Goal: Transaction & Acquisition: Subscribe to service/newsletter

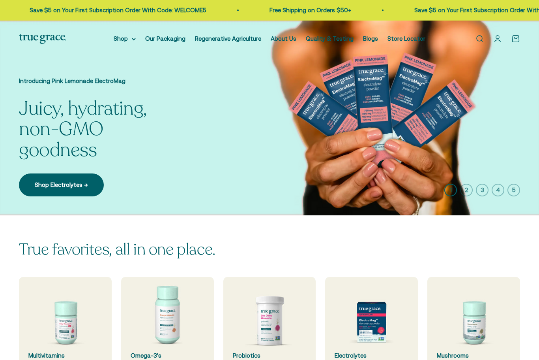
click at [132, 40] on icon at bounding box center [134, 39] width 4 height 3
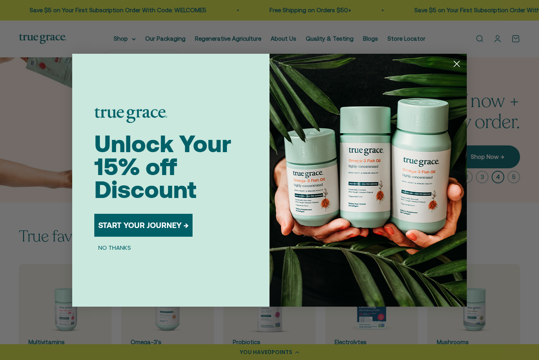
click at [174, 225] on button "START YOUR JOURNEY →" at bounding box center [143, 225] width 98 height 23
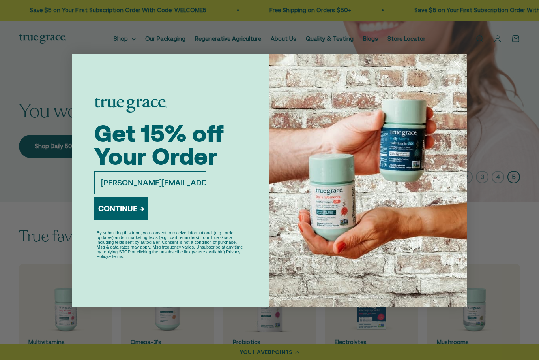
type input "[PERSON_NAME][EMAIL_ADDRESS][DOMAIN_NAME]"
click at [135, 214] on button "CONTINUE →" at bounding box center [121, 208] width 54 height 23
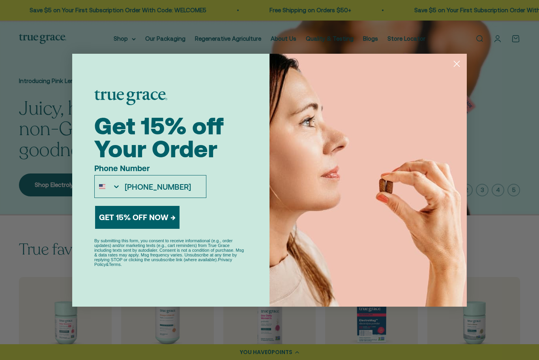
type input "[PHONE_NUMBER]"
click at [167, 214] on button "GET 15% OFF NOW →" at bounding box center [137, 217] width 85 height 23
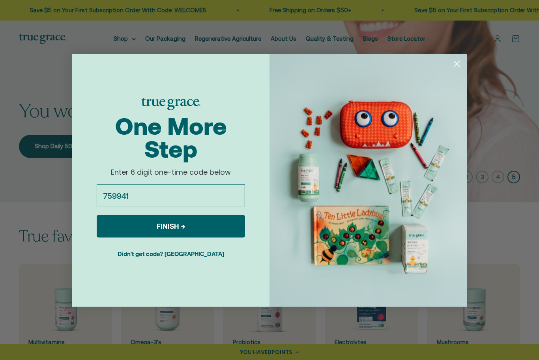
type input "759941"
click at [212, 224] on button "FINISH →" at bounding box center [171, 226] width 148 height 23
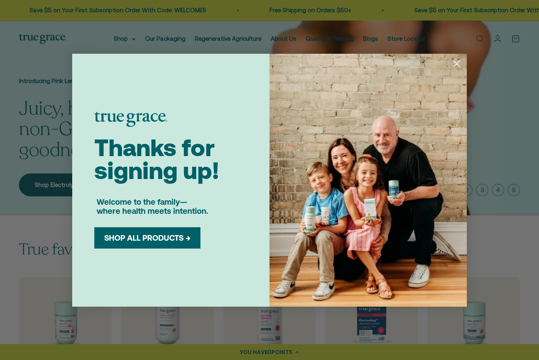
click at [187, 240] on button "SHOP ALL PRODUCTS →" at bounding box center [147, 237] width 94 height 9
click at [460, 65] on circle "Close dialog" at bounding box center [457, 63] width 13 height 13
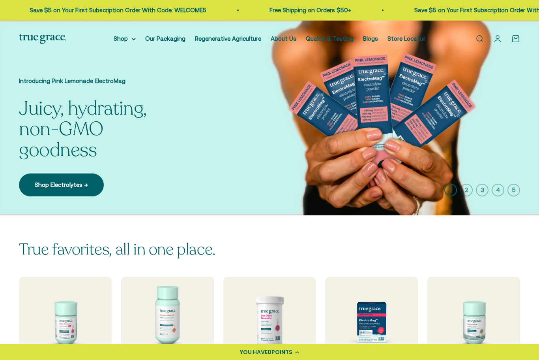
click at [134, 43] on summary "Shop" at bounding box center [125, 38] width 22 height 9
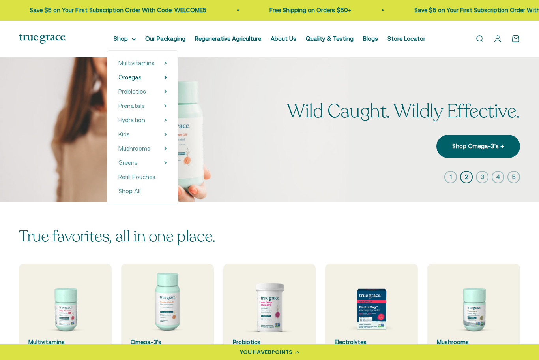
click at [154, 77] on summary "Omegas" at bounding box center [142, 77] width 49 height 9
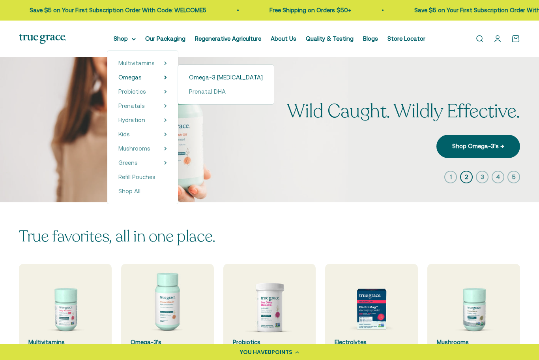
click at [217, 79] on span "Omega-3 [MEDICAL_DATA]" at bounding box center [226, 77] width 74 height 7
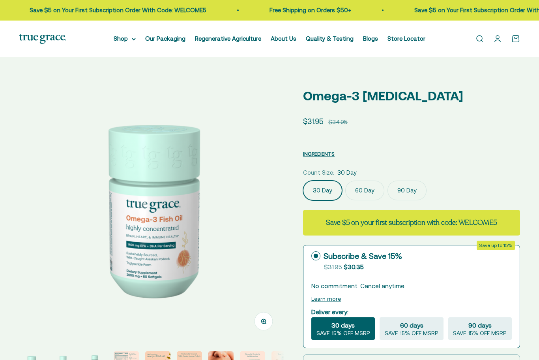
select select "3"
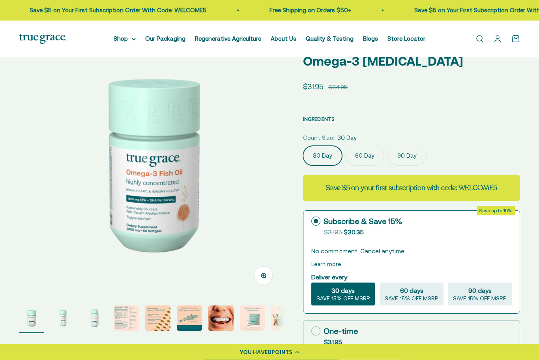
scroll to position [44, 0]
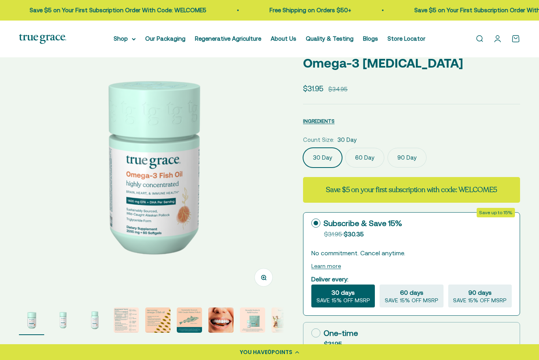
click at [398, 160] on label "90 Day" at bounding box center [407, 158] width 39 height 20
click at [303, 148] on input "90 Day" at bounding box center [303, 147] width 0 height 0
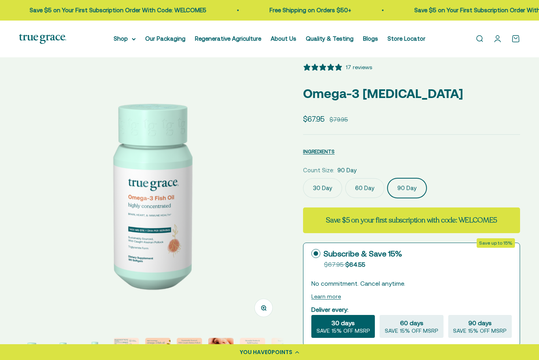
scroll to position [13, 0]
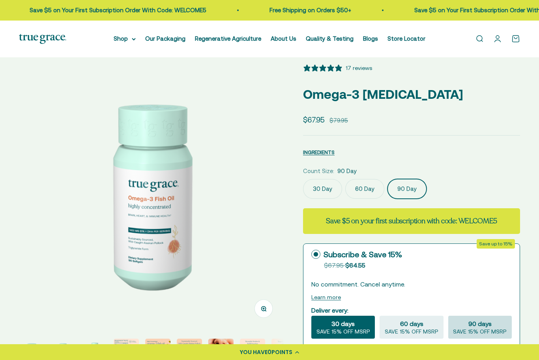
click at [504, 327] on div "90 days SAVE 15% OFF MSRP" at bounding box center [481, 327] width 64 height 23
click at [449, 316] on input "90 days SAVE 15% OFF MSRP" at bounding box center [448, 315] width 0 height 0
radio input "true"
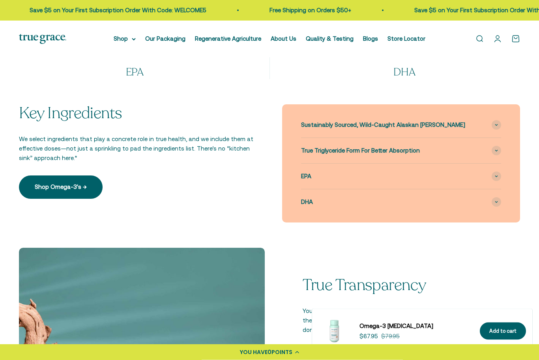
scroll to position [651, 0]
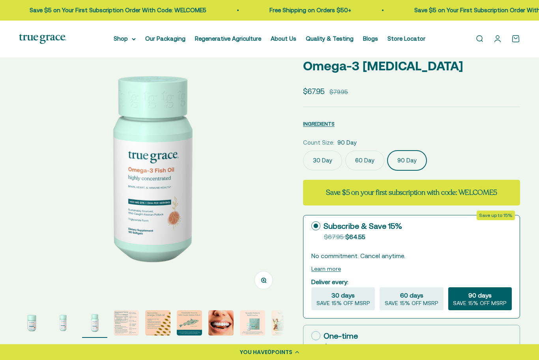
click at [319, 169] on label "30 Day" at bounding box center [322, 161] width 39 height 20
click at [303, 151] on input "30 Day" at bounding box center [303, 150] width 0 height 0
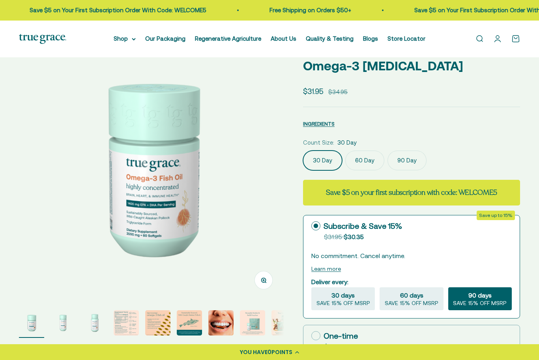
click at [411, 163] on label "90 Day" at bounding box center [407, 160] width 39 height 20
click at [303, 150] on input "90 Day" at bounding box center [303, 150] width 0 height 0
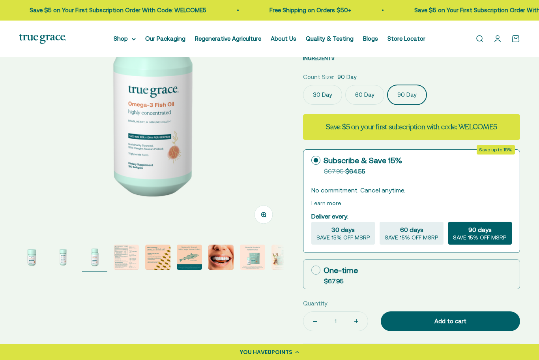
scroll to position [107, 0]
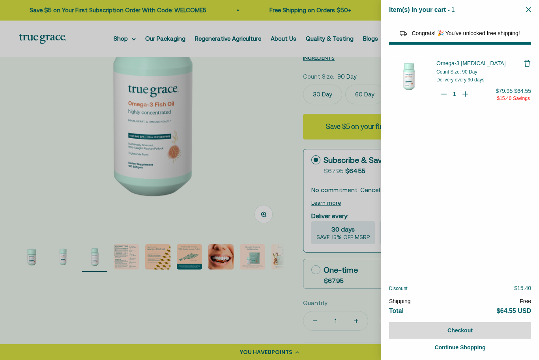
select select "44878157185238"
select select "40058346897600"
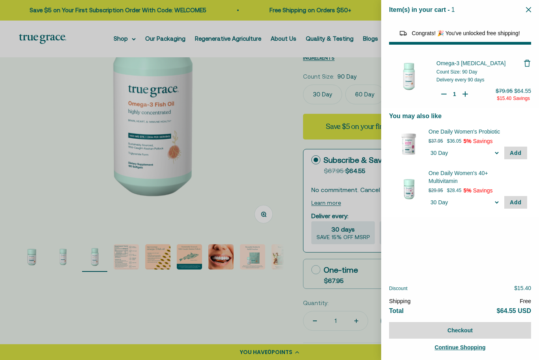
click at [531, 7] on button "Close" at bounding box center [528, 10] width 5 height 8
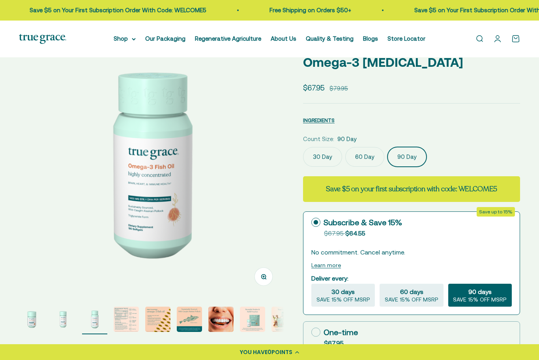
scroll to position [0, 0]
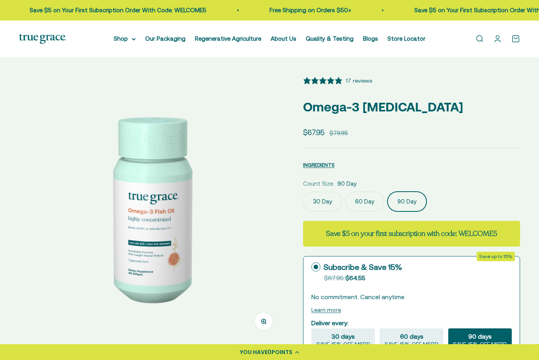
click at [130, 43] on summary "Shop" at bounding box center [125, 38] width 22 height 9
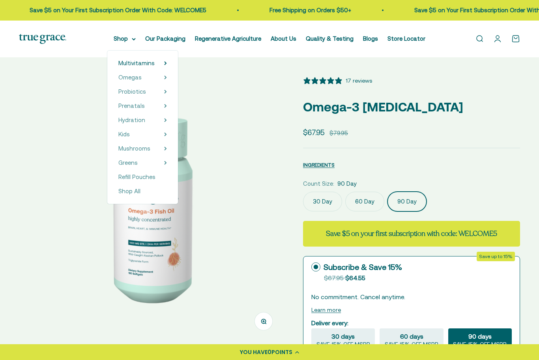
click at [159, 65] on summary "Multivitamins" at bounding box center [142, 62] width 49 height 9
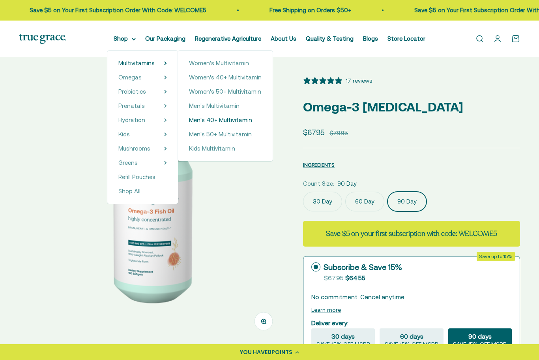
click at [243, 123] on span "Men's 40+ Multivitamin" at bounding box center [220, 120] width 63 height 7
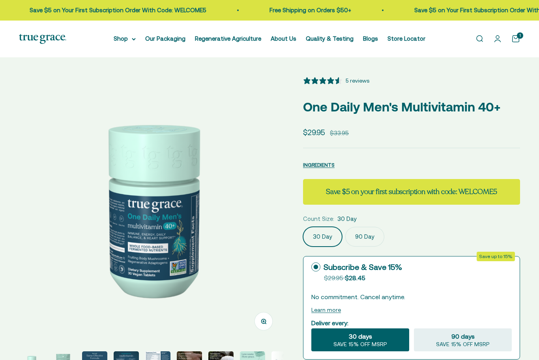
select select "3"
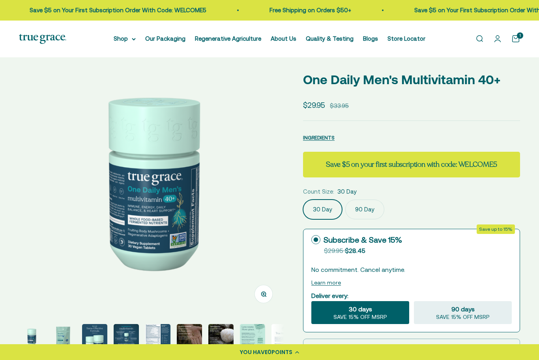
scroll to position [34, 0]
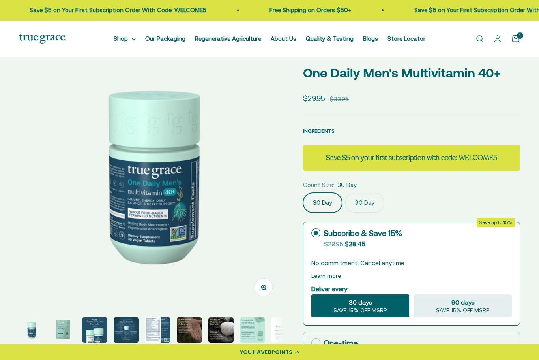
click at [370, 203] on label "90 Day" at bounding box center [365, 203] width 39 height 20
click at [303, 193] on input "90 Day" at bounding box center [303, 192] width 0 height 0
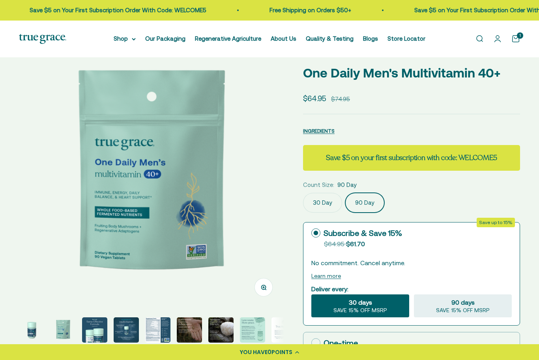
click at [319, 203] on label "30 Day" at bounding box center [322, 203] width 39 height 20
click at [303, 193] on input "30 Day" at bounding box center [303, 192] width 0 height 0
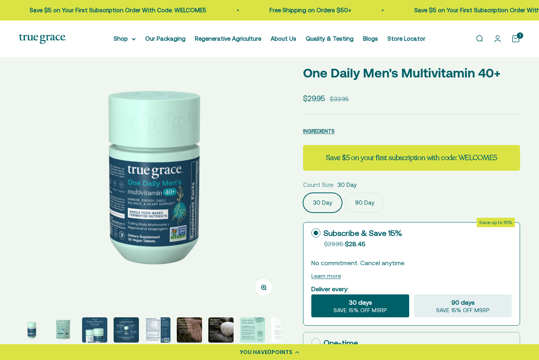
click at [383, 203] on label "90 Day" at bounding box center [365, 203] width 39 height 20
click at [303, 193] on input "90 Day" at bounding box center [303, 192] width 0 height 0
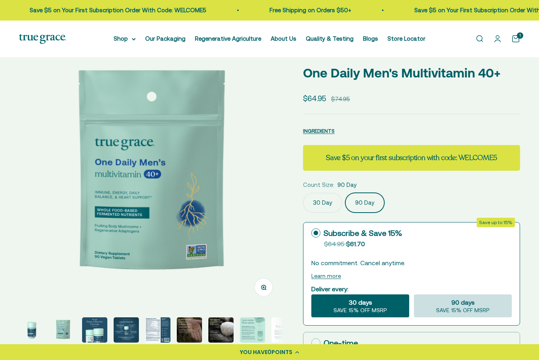
click at [506, 302] on div "90 days SAVE 15% OFF MSRP" at bounding box center [463, 305] width 98 height 23
click at [414, 294] on input "90 days SAVE 15% OFF MSRP" at bounding box center [414, 294] width 0 height 0
radio input "true"
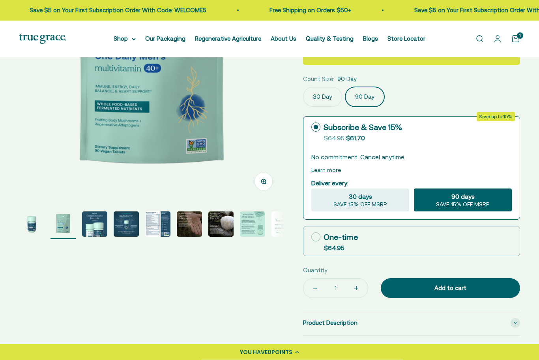
scroll to position [134, 0]
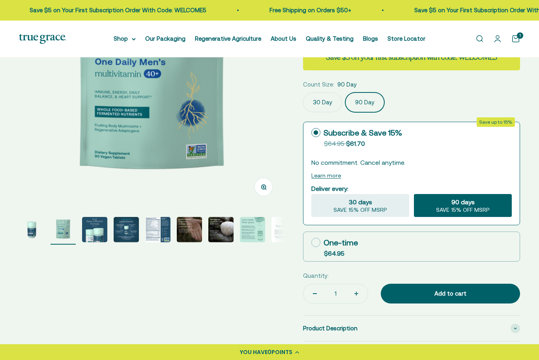
click at [318, 107] on label "30 Day" at bounding box center [322, 102] width 39 height 20
click at [303, 92] on input "30 Day" at bounding box center [303, 92] width 0 height 0
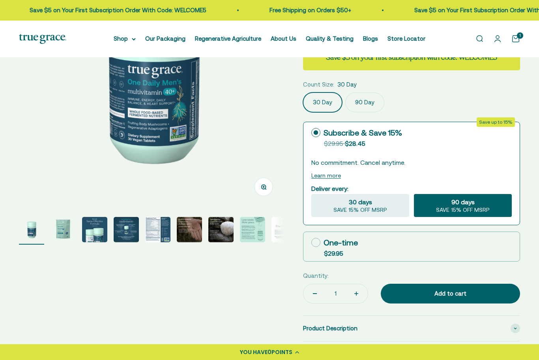
click at [370, 96] on label "90 Day" at bounding box center [365, 102] width 39 height 20
click at [303, 92] on input "90 Day" at bounding box center [303, 92] width 0 height 0
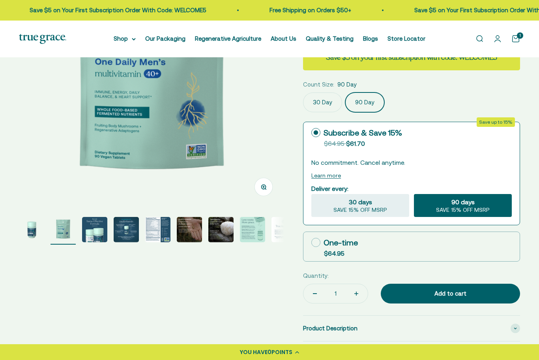
click at [494, 207] on div "90 days SAVE 15% OFF MSRP" at bounding box center [463, 205] width 98 height 23
click at [414, 194] on input "90 days SAVE 15% OFF MSRP" at bounding box center [414, 194] width 0 height 0
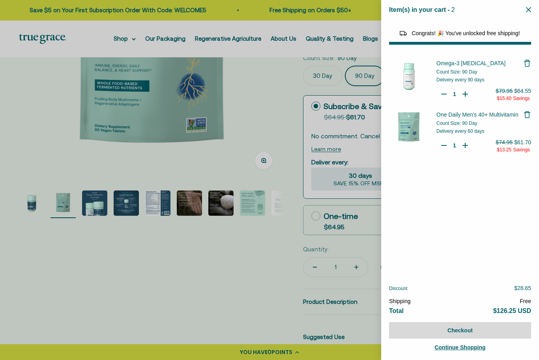
scroll to position [45, 0]
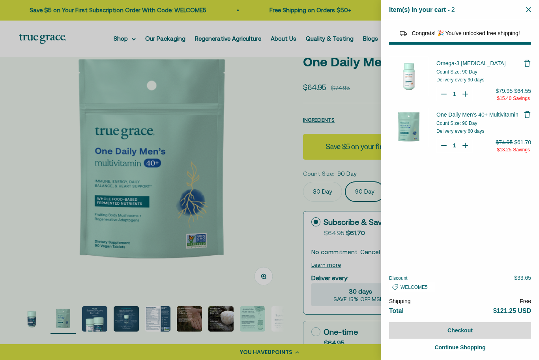
click at [295, 160] on div at bounding box center [269, 180] width 539 height 360
select select "44878157185238"
select select "40058346897600"
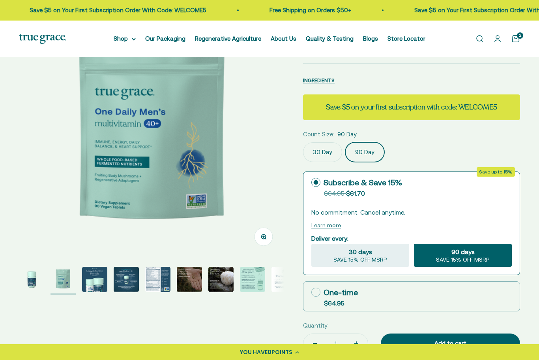
scroll to position [92, 0]
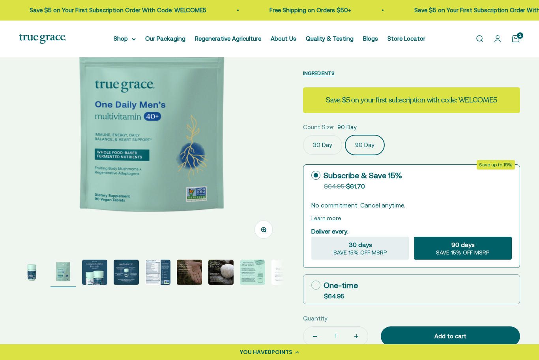
click at [320, 224] on div at bounding box center [412, 230] width 216 height 73
click at [331, 213] on div "Learn more" at bounding box center [412, 217] width 201 height 9
click at [334, 218] on button "Learn more" at bounding box center [327, 218] width 30 height 6
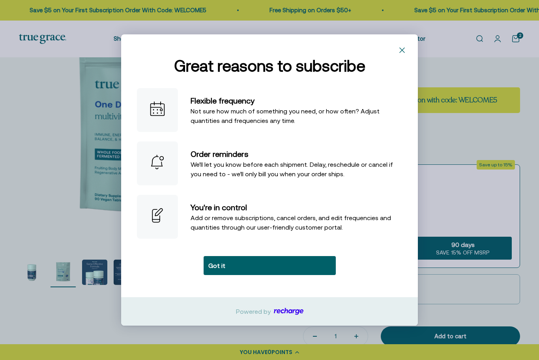
click at [394, 56] on div "Learn more" at bounding box center [269, 45] width 297 height 22
click at [404, 56] on rect "Close" at bounding box center [402, 50] width 13 height 13
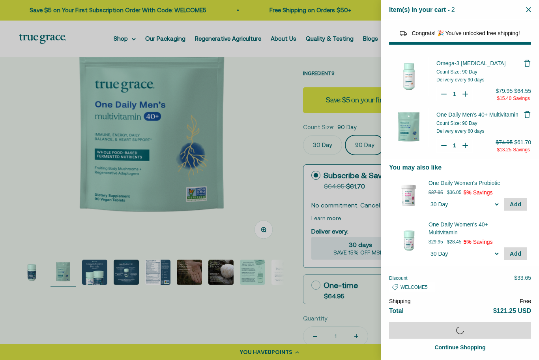
scroll to position [118, 0]
